Goal: Transaction & Acquisition: Purchase product/service

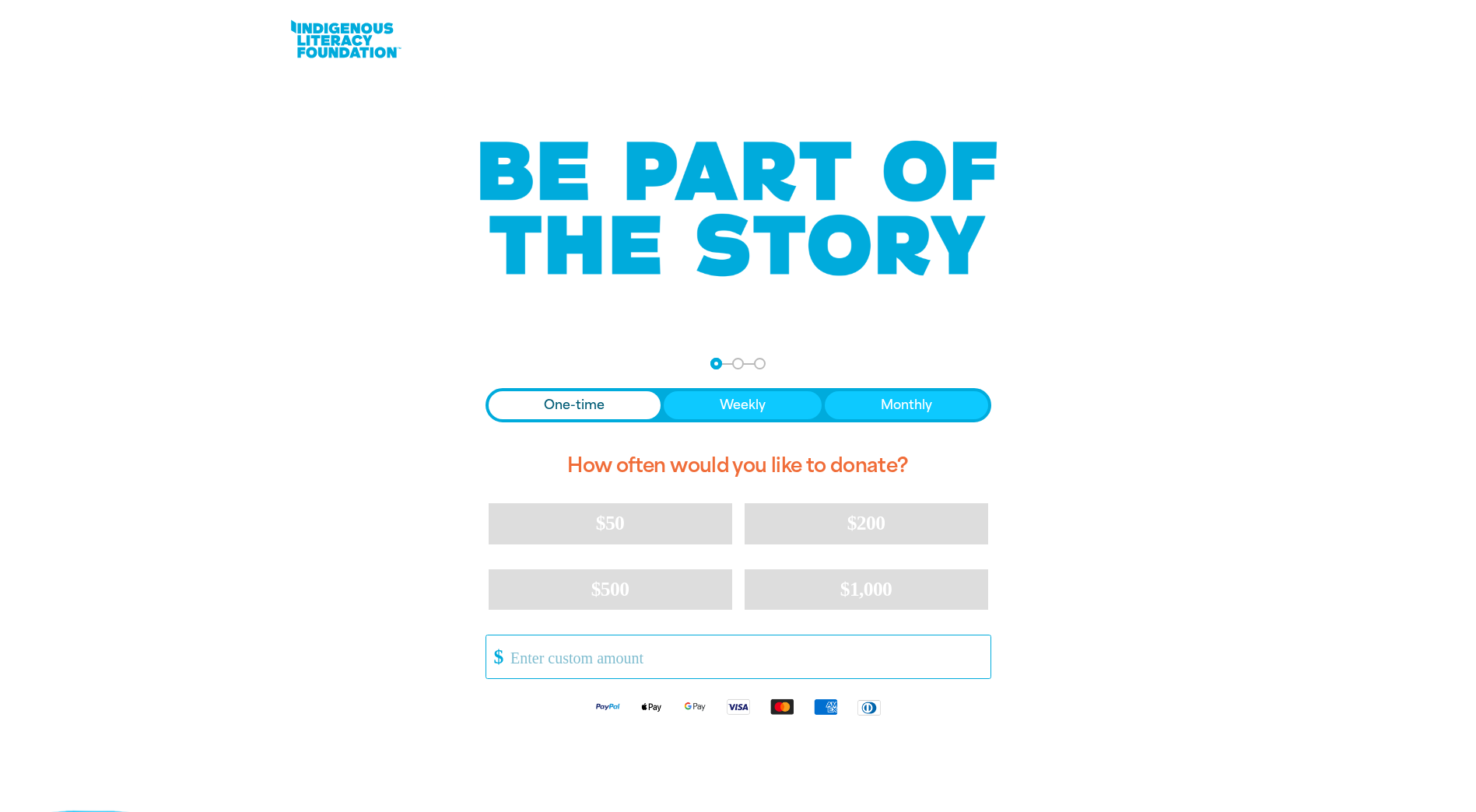
click at [625, 657] on input "Other Amount" at bounding box center [744, 657] width 490 height 43
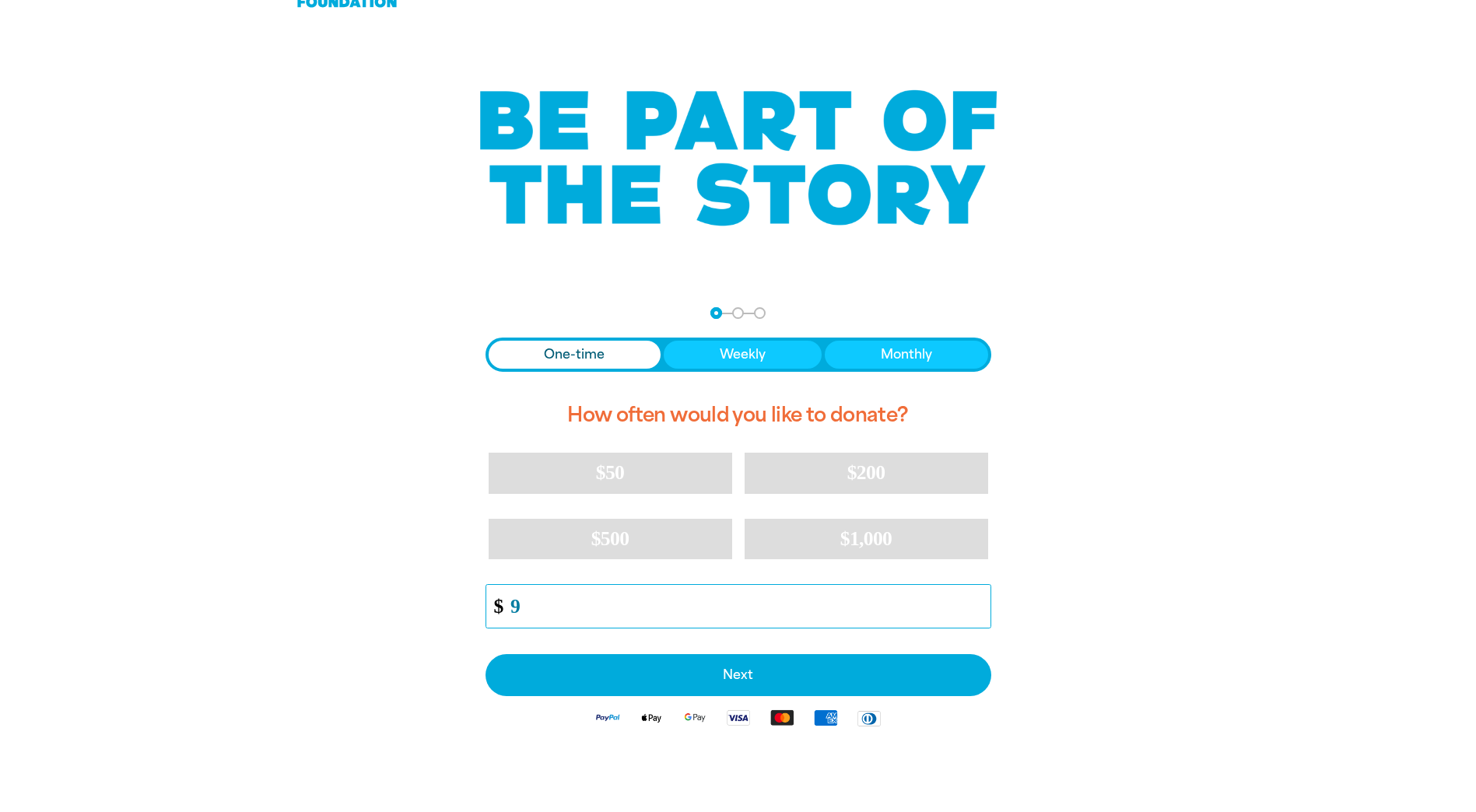
scroll to position [78, 0]
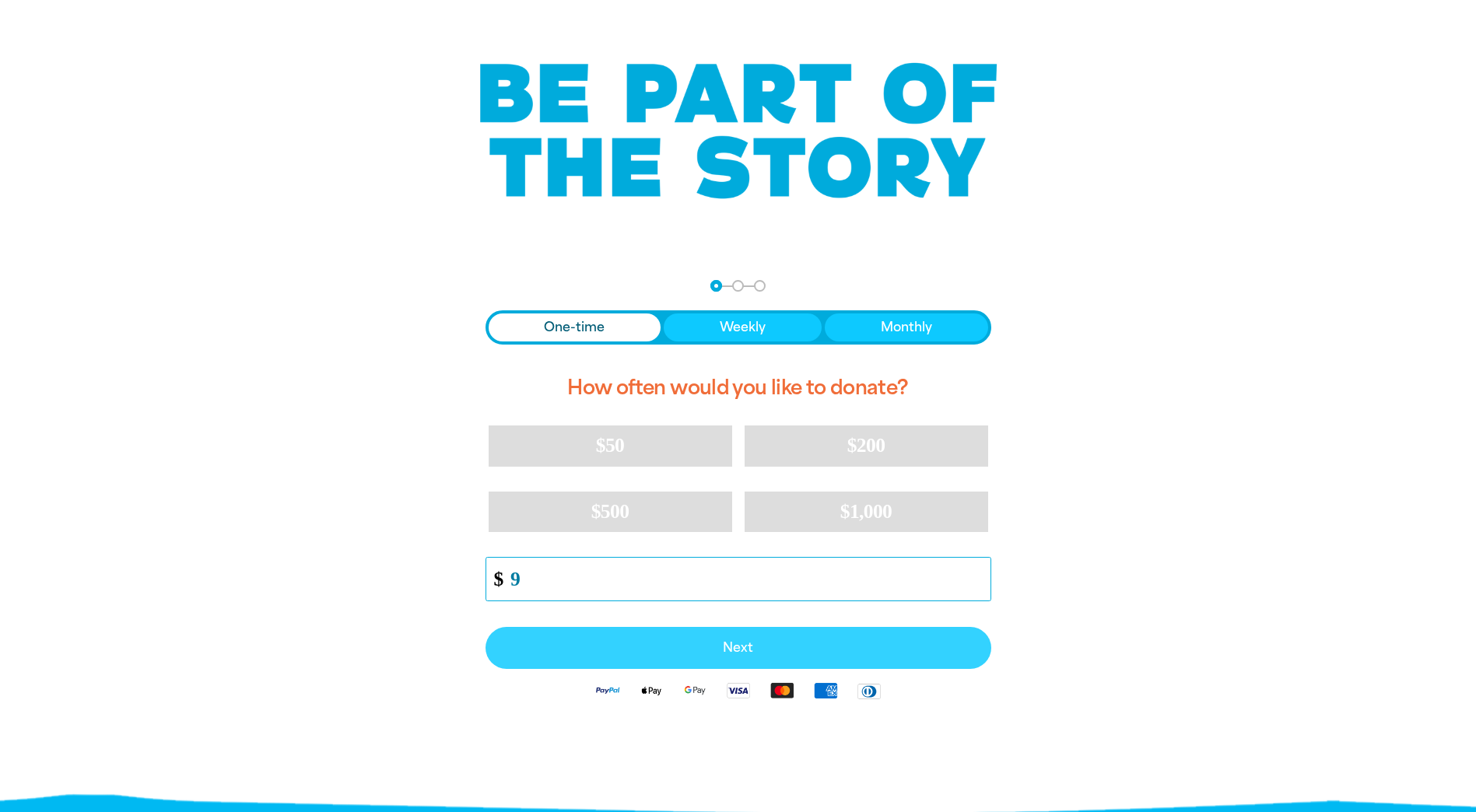
type input "9"
click at [747, 652] on span "Next" at bounding box center [738, 648] width 472 height 12
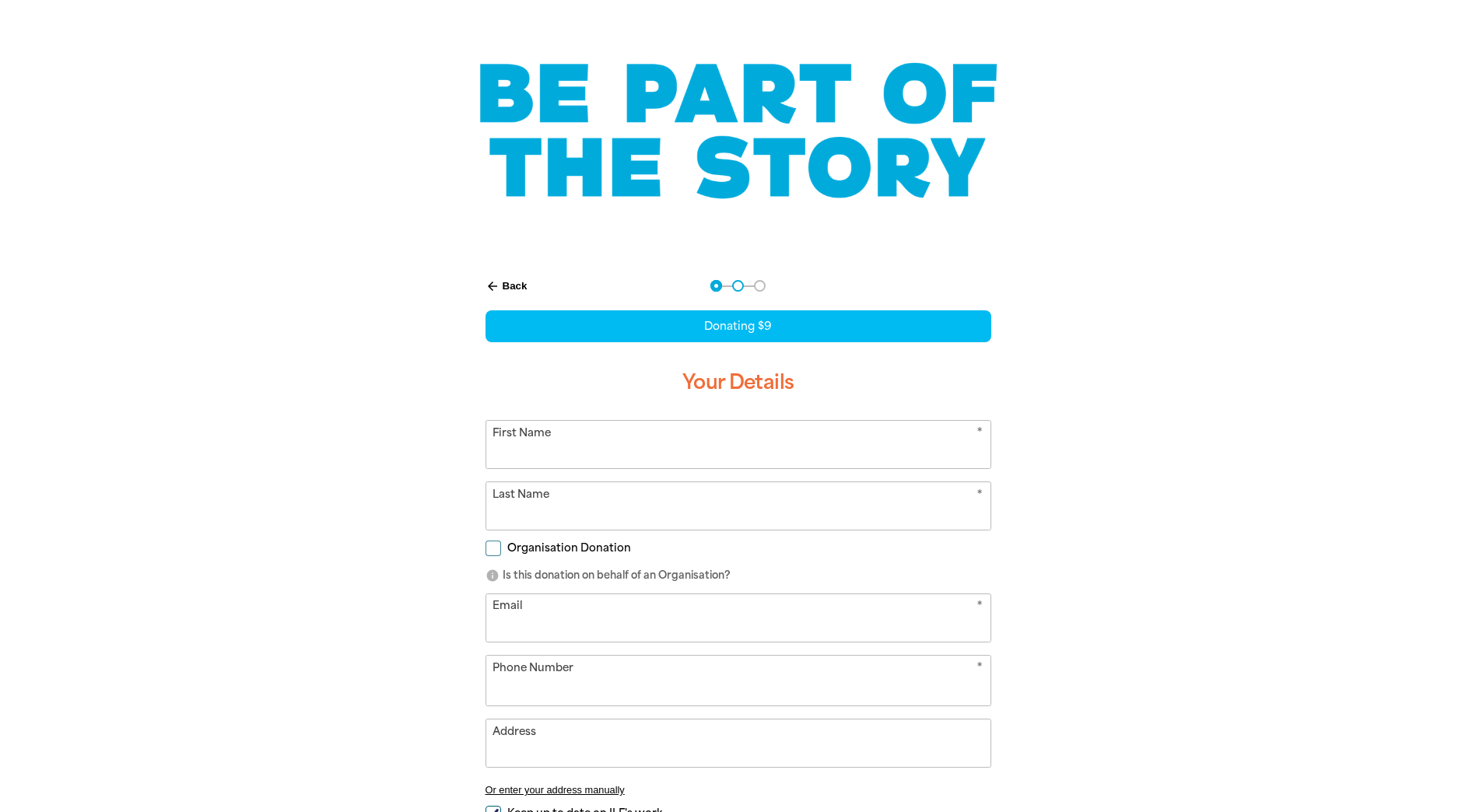
select select "AU"
click at [551, 407] on h3 "Your Details" at bounding box center [738, 383] width 506 height 50
drag, startPoint x: 554, startPoint y: 441, endPoint x: 557, endPoint y: 462, distance: 21.2
click at [554, 441] on input "First Name" at bounding box center [738, 444] width 504 height 47
type input "[PERSON_NAME]"
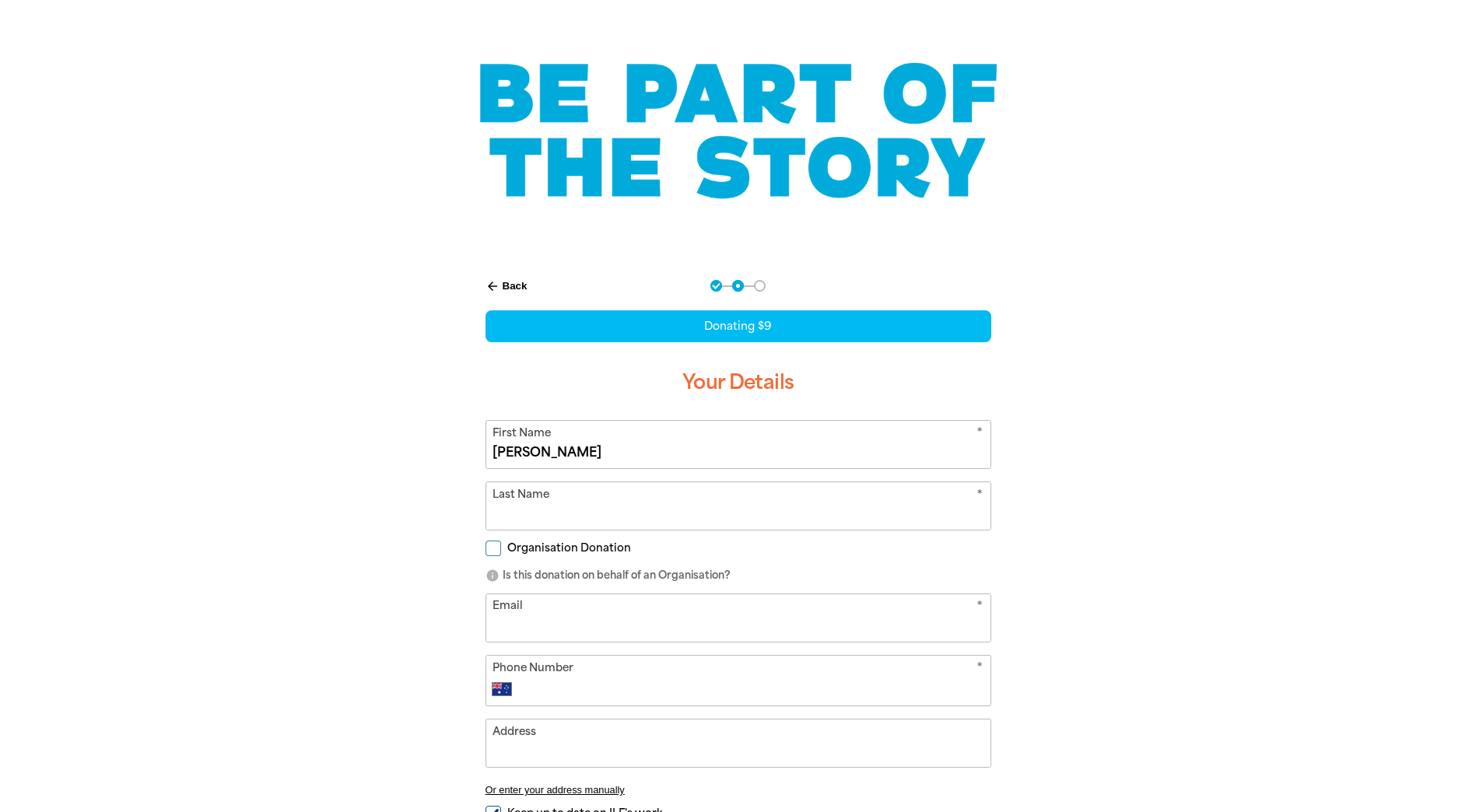
type input "Henby"
type input "[EMAIL_ADDRESS][DOMAIN_NAME]"
type input "0421 445 952"
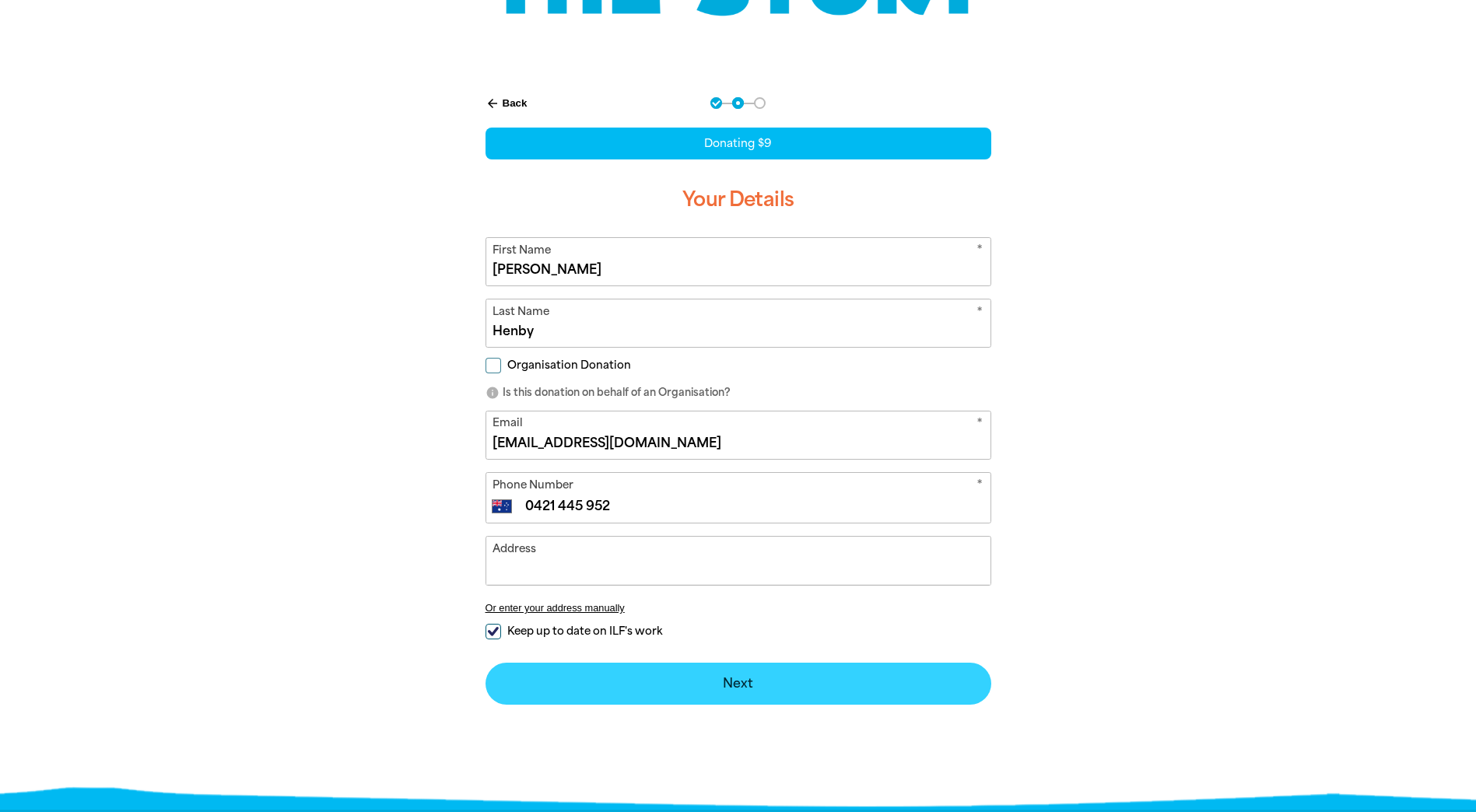
scroll to position [389, 0]
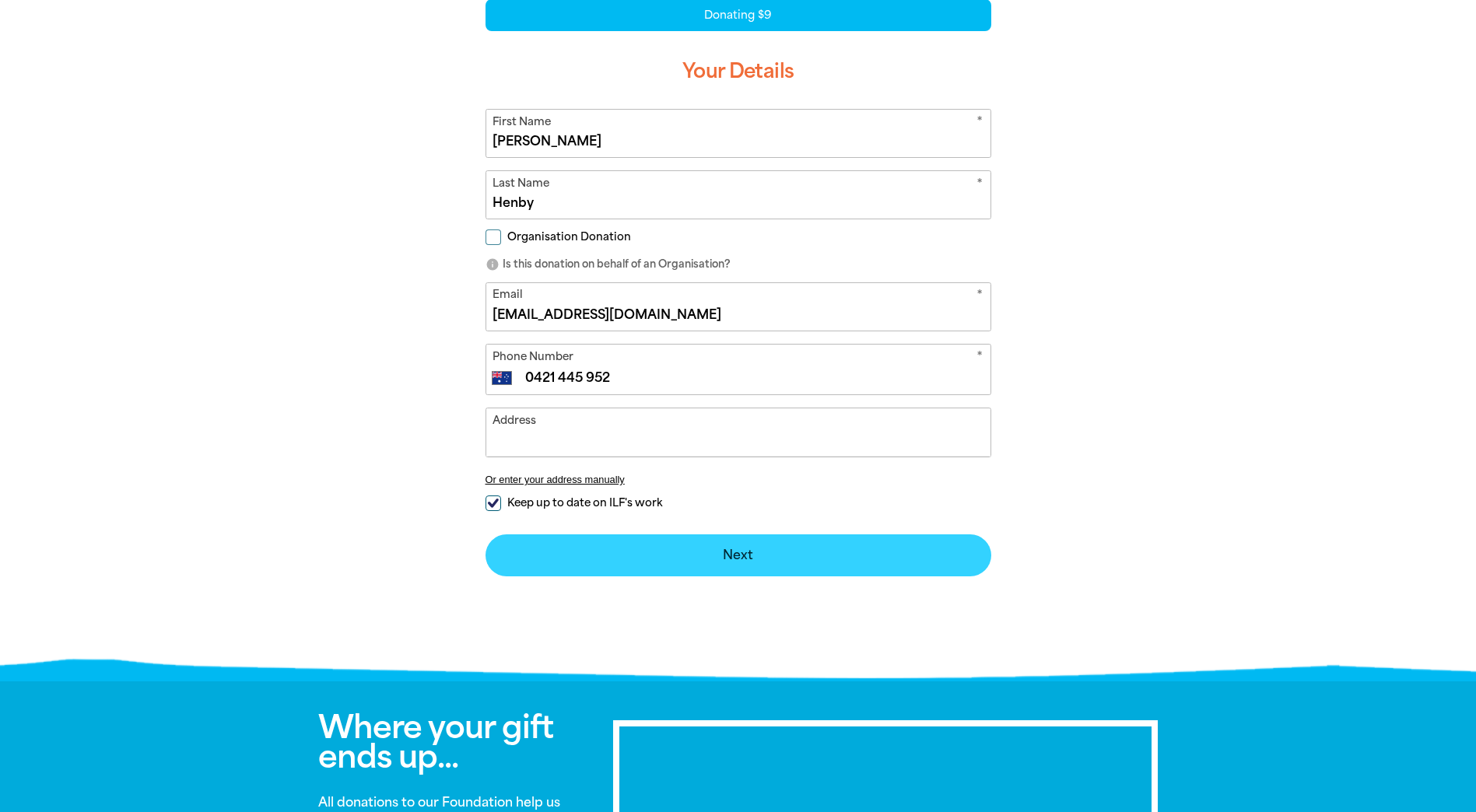
click at [685, 556] on button "Next chevron_right" at bounding box center [738, 555] width 506 height 42
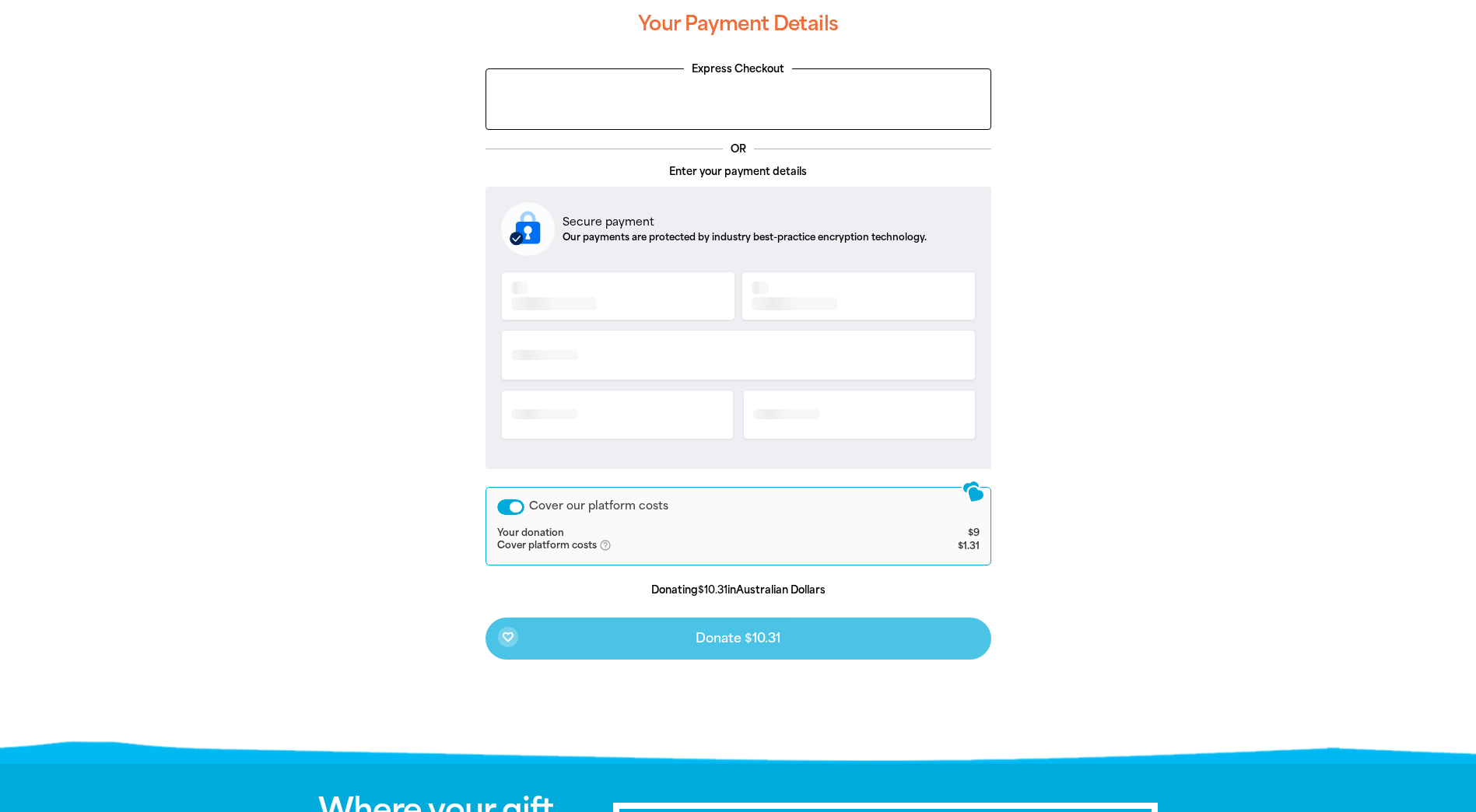
scroll to position [256, 0]
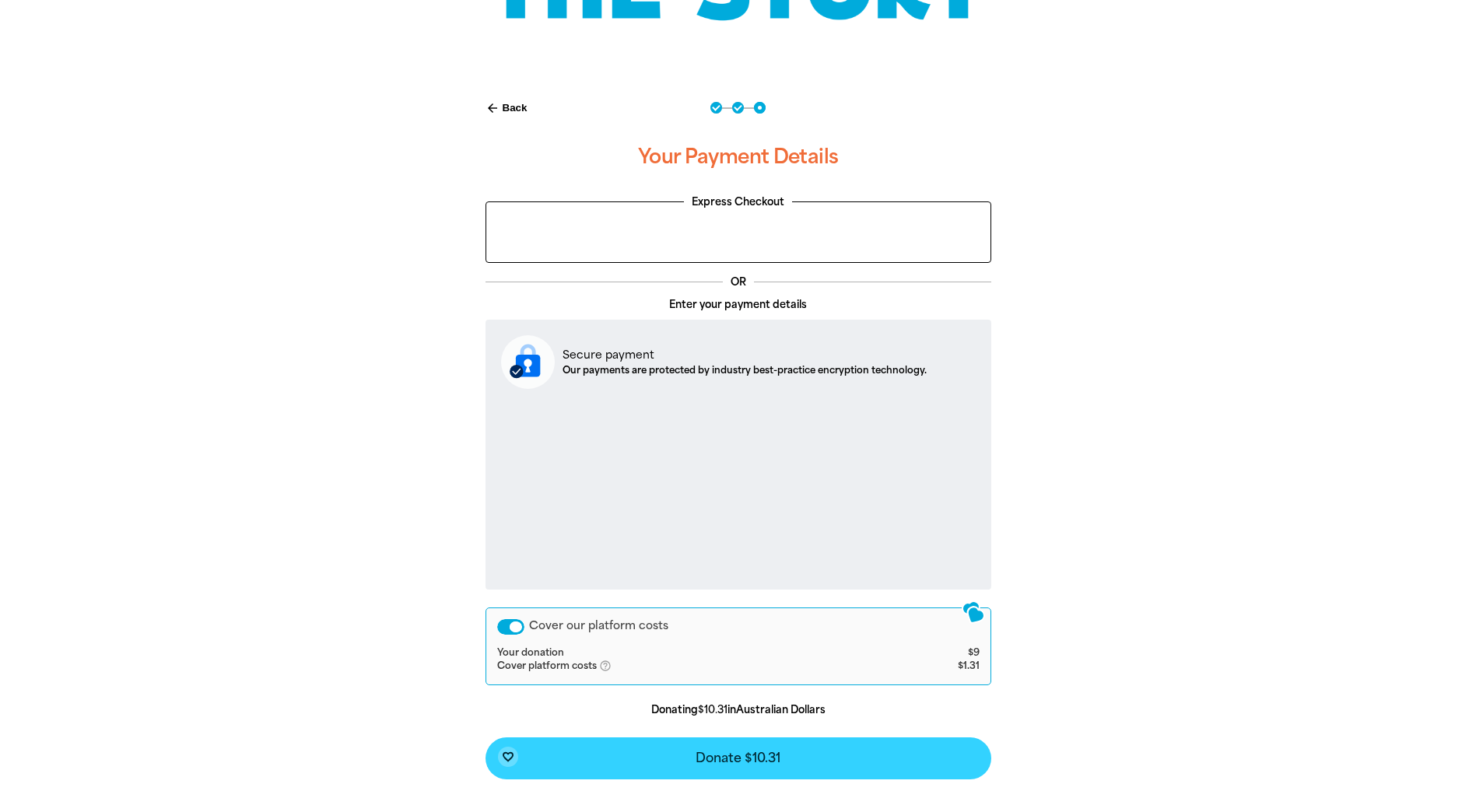
drag, startPoint x: 1260, startPoint y: 707, endPoint x: 968, endPoint y: 759, distance: 296.6
click at [1258, 708] on div at bounding box center [738, 479] width 1476 height 794
click at [868, 758] on button "favorite_border Donate $10.31" at bounding box center [738, 758] width 506 height 42
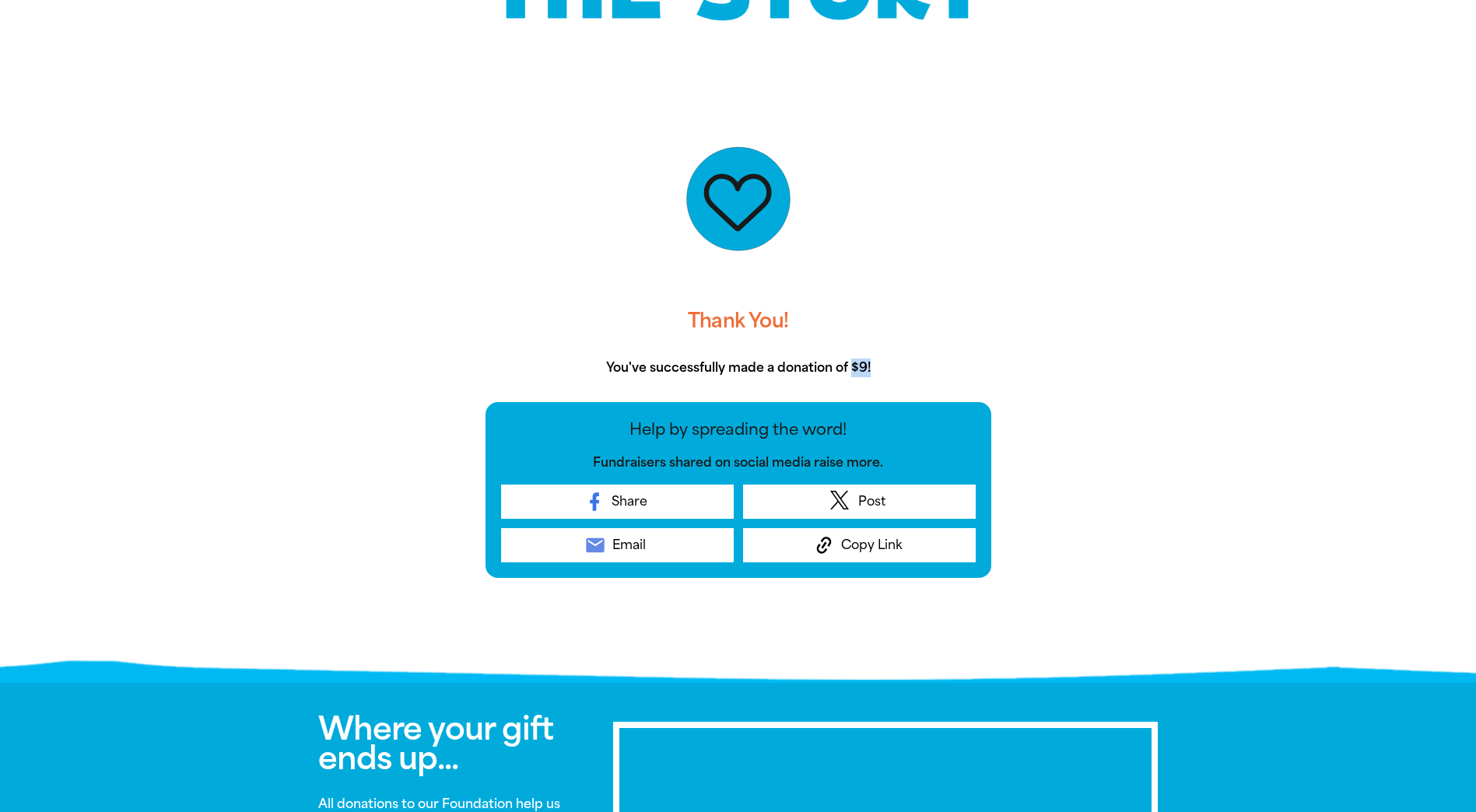
drag, startPoint x: 854, startPoint y: 371, endPoint x: 890, endPoint y: 366, distance: 36.3
click at [890, 366] on p "You've successfully made a donation of $9!" at bounding box center [738, 368] width 506 height 18
drag, startPoint x: 890, startPoint y: 366, endPoint x: 890, endPoint y: 377, distance: 11.0
click at [890, 377] on p "You've successfully made a donation of $9!" at bounding box center [738, 368] width 506 height 18
click at [990, 314] on h3 "Thank You!" at bounding box center [738, 321] width 506 height 50
